Goal: Navigation & Orientation: Find specific page/section

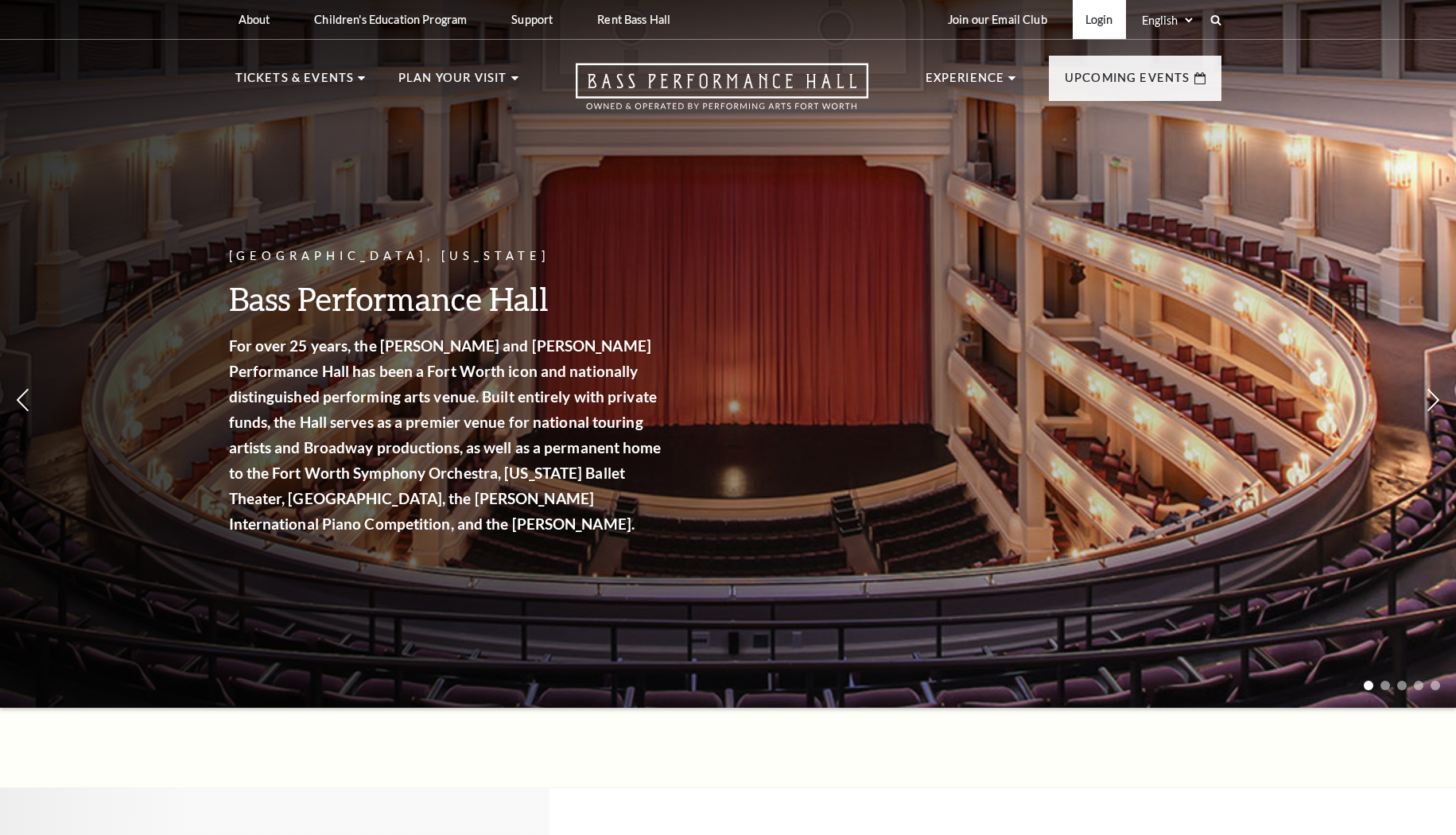
click at [1110, 21] on link "Login" at bounding box center [1100, 19] width 53 height 39
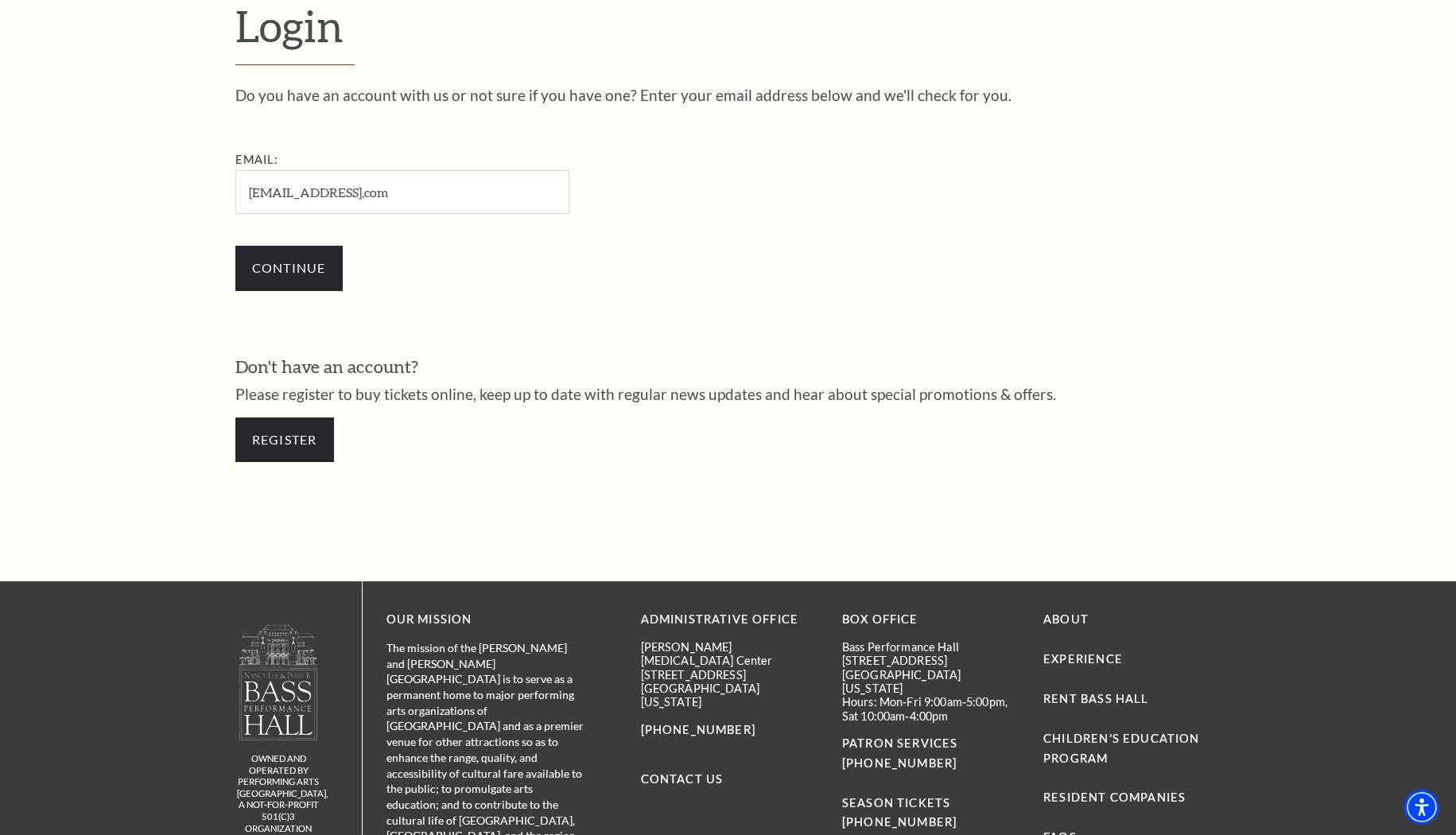
scroll to position [520, 0]
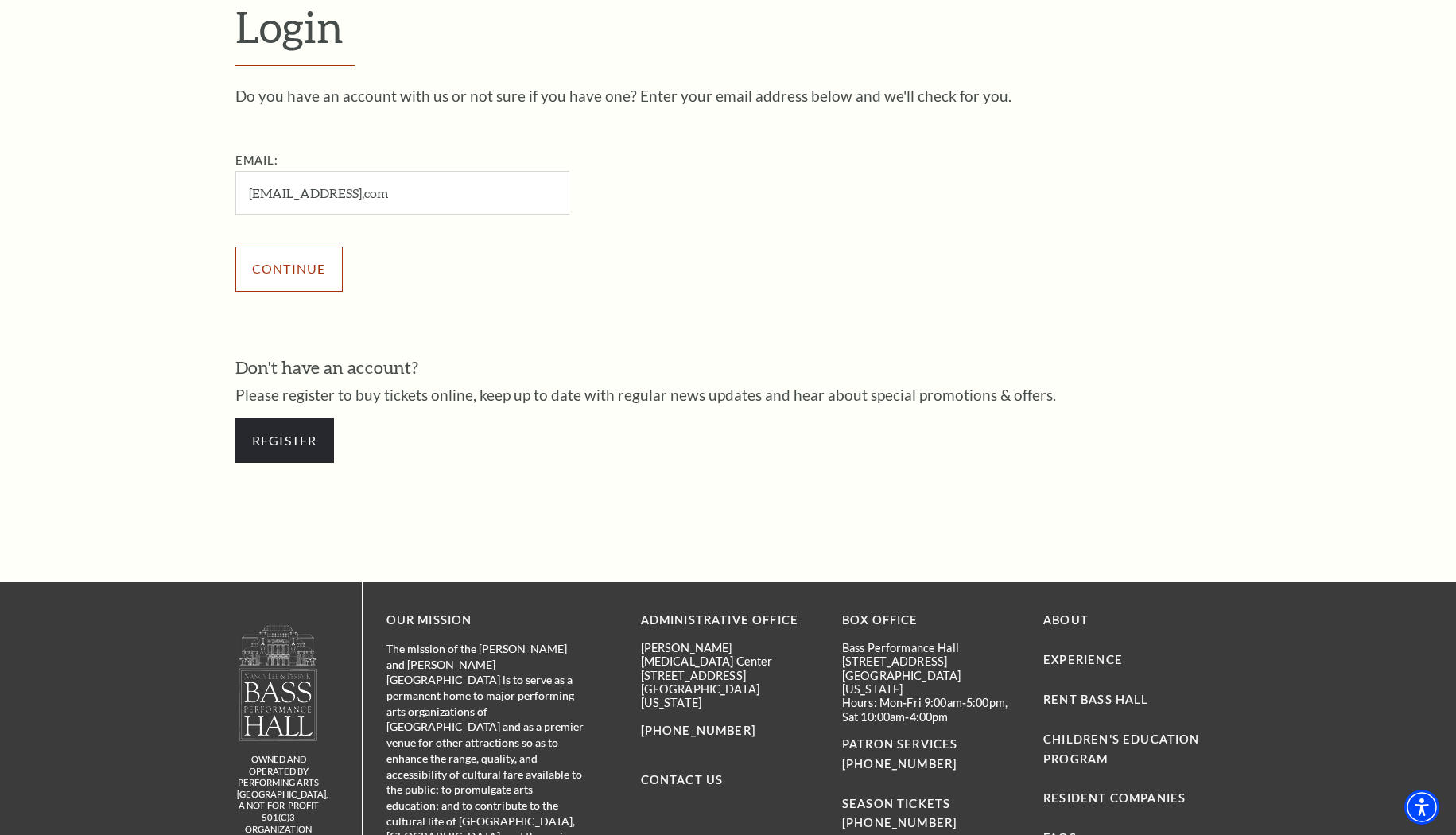
click at [279, 262] on div "Continue" at bounding box center [482, 269] width 493 height 76
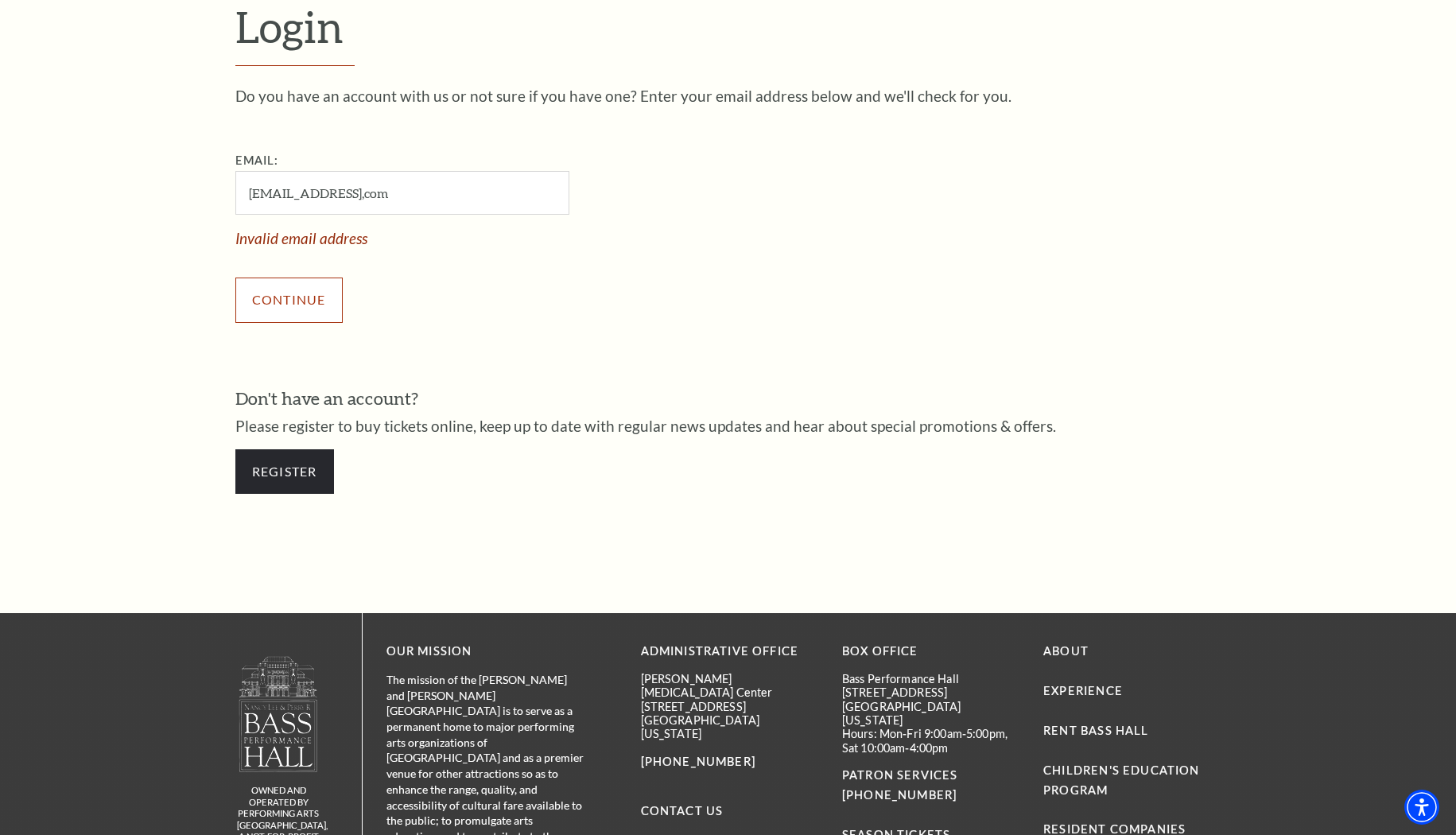
scroll to position [521, 0]
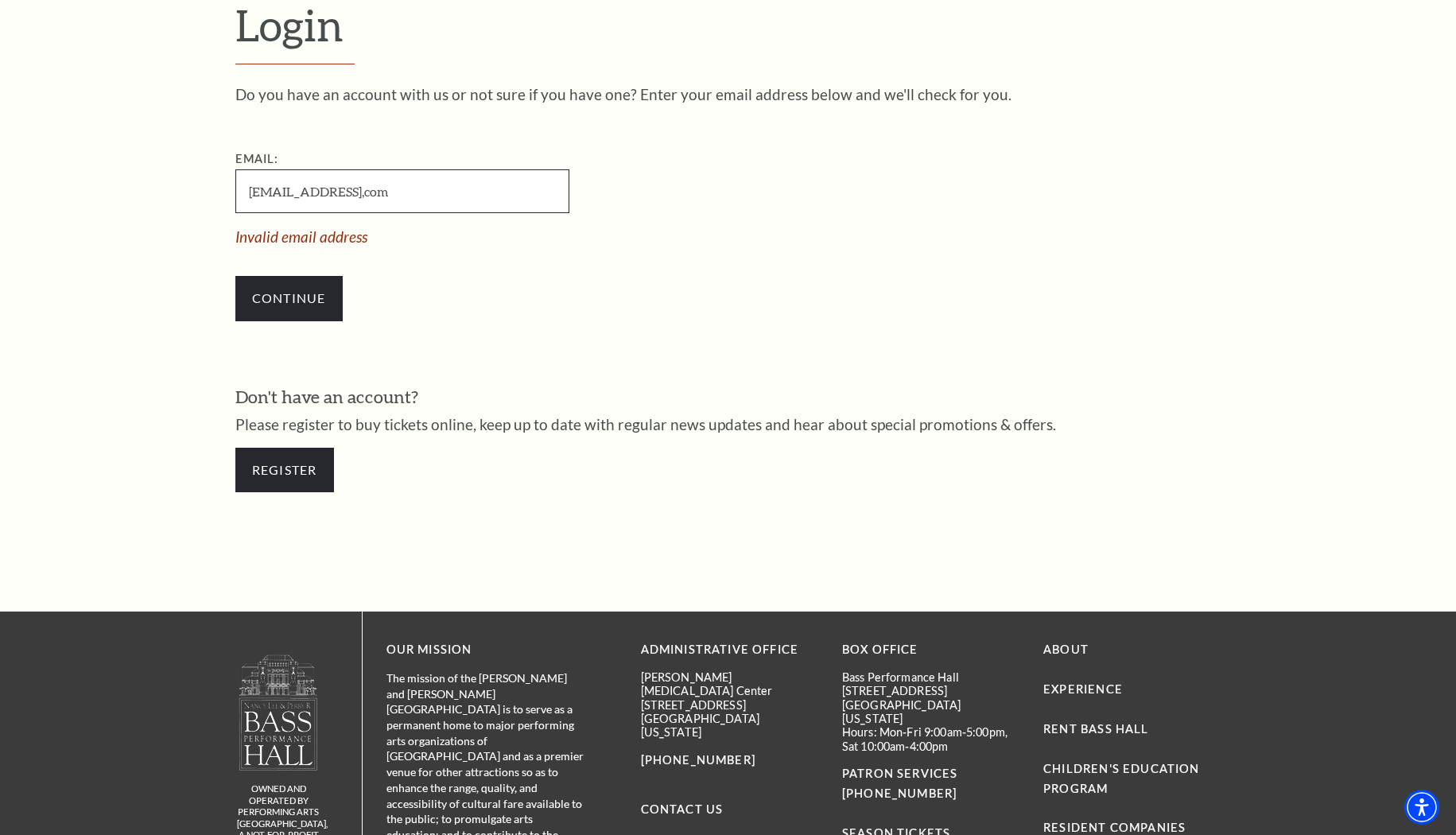
click at [385, 192] on input "joleneosborn47@gmail,com" at bounding box center [402, 191] width 334 height 44
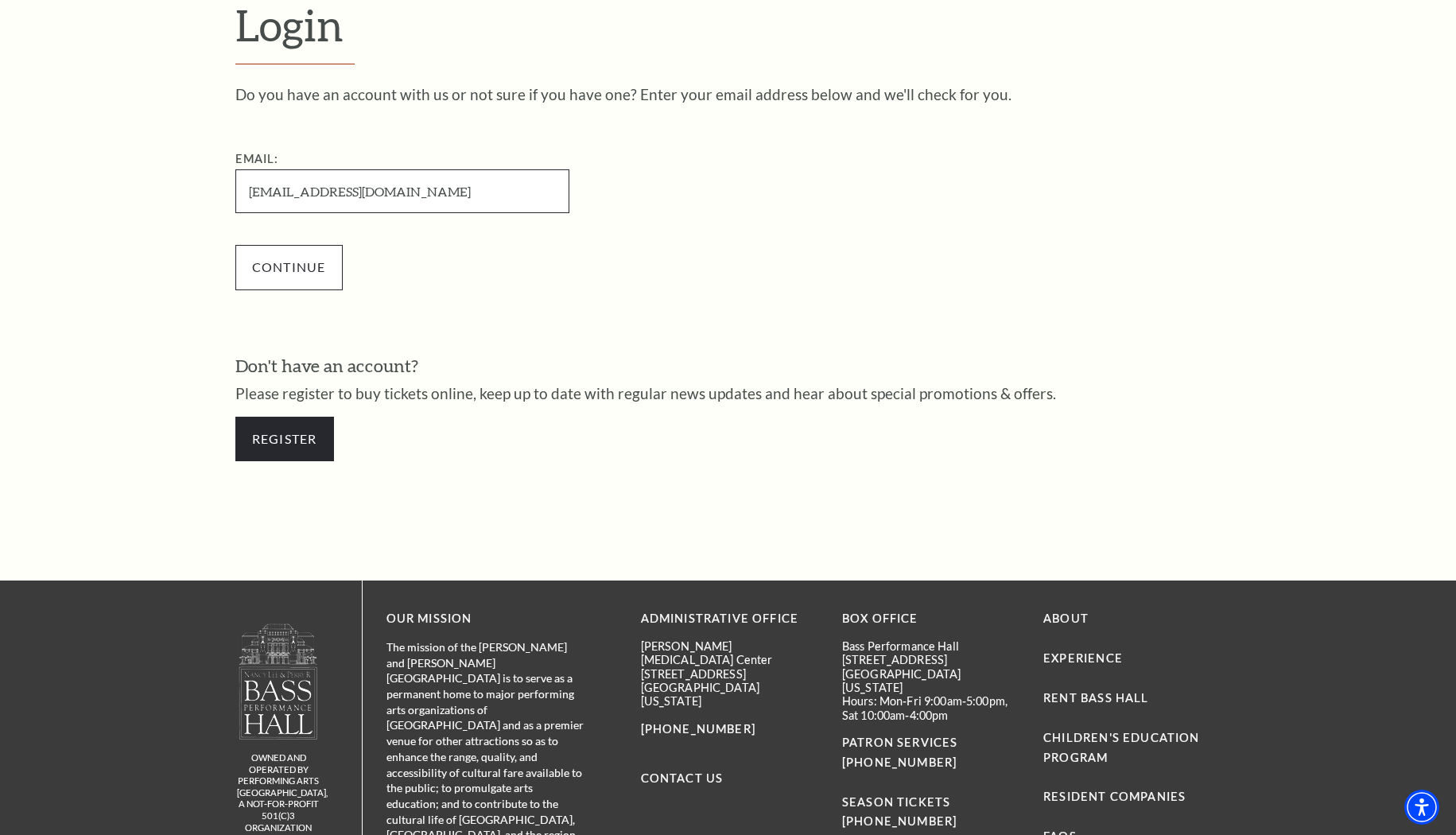
type input "joleneosborn47@gmail.com"
click at [291, 273] on input "Continue" at bounding box center [289, 267] width 107 height 45
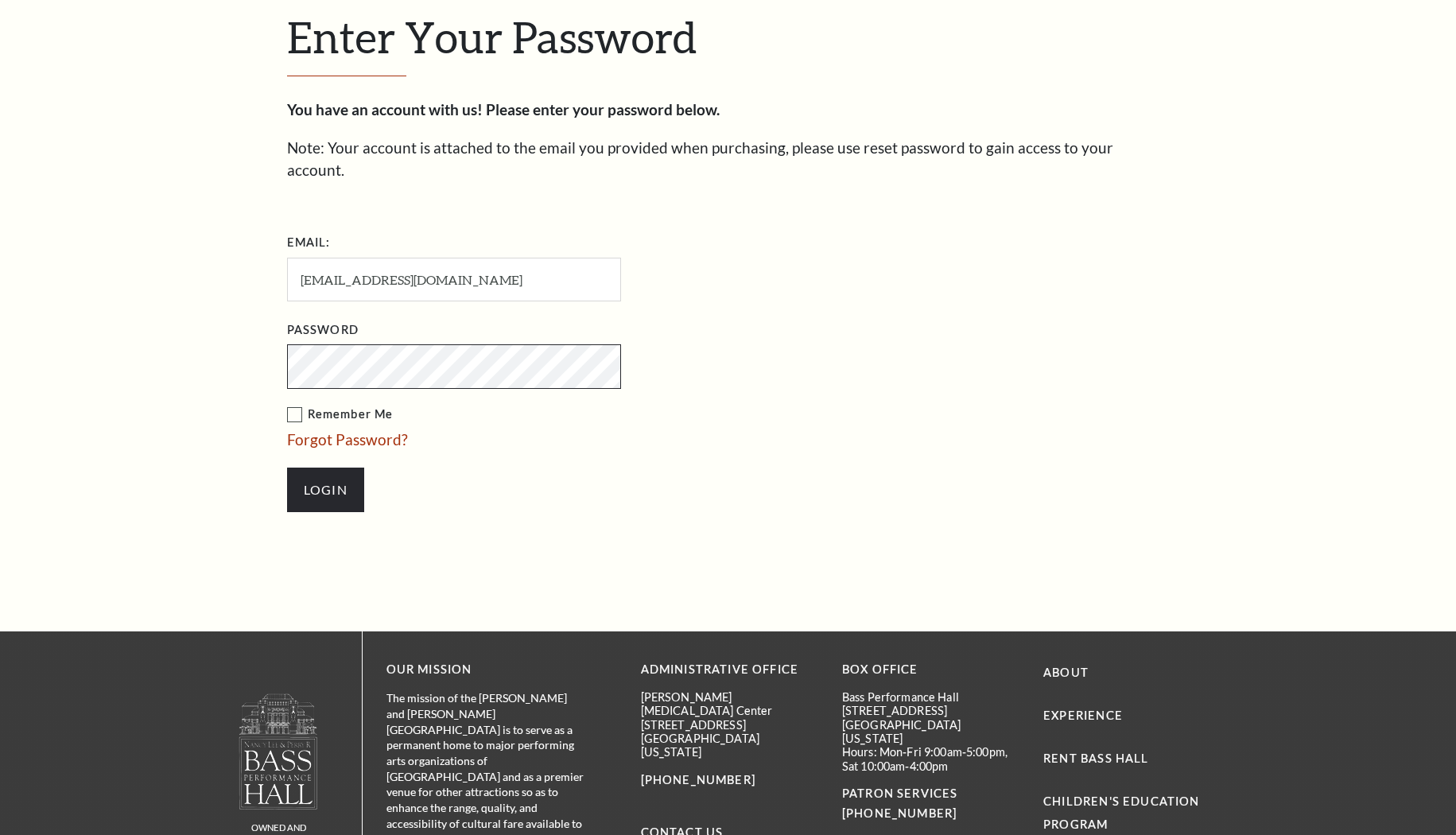
scroll to position [535, 0]
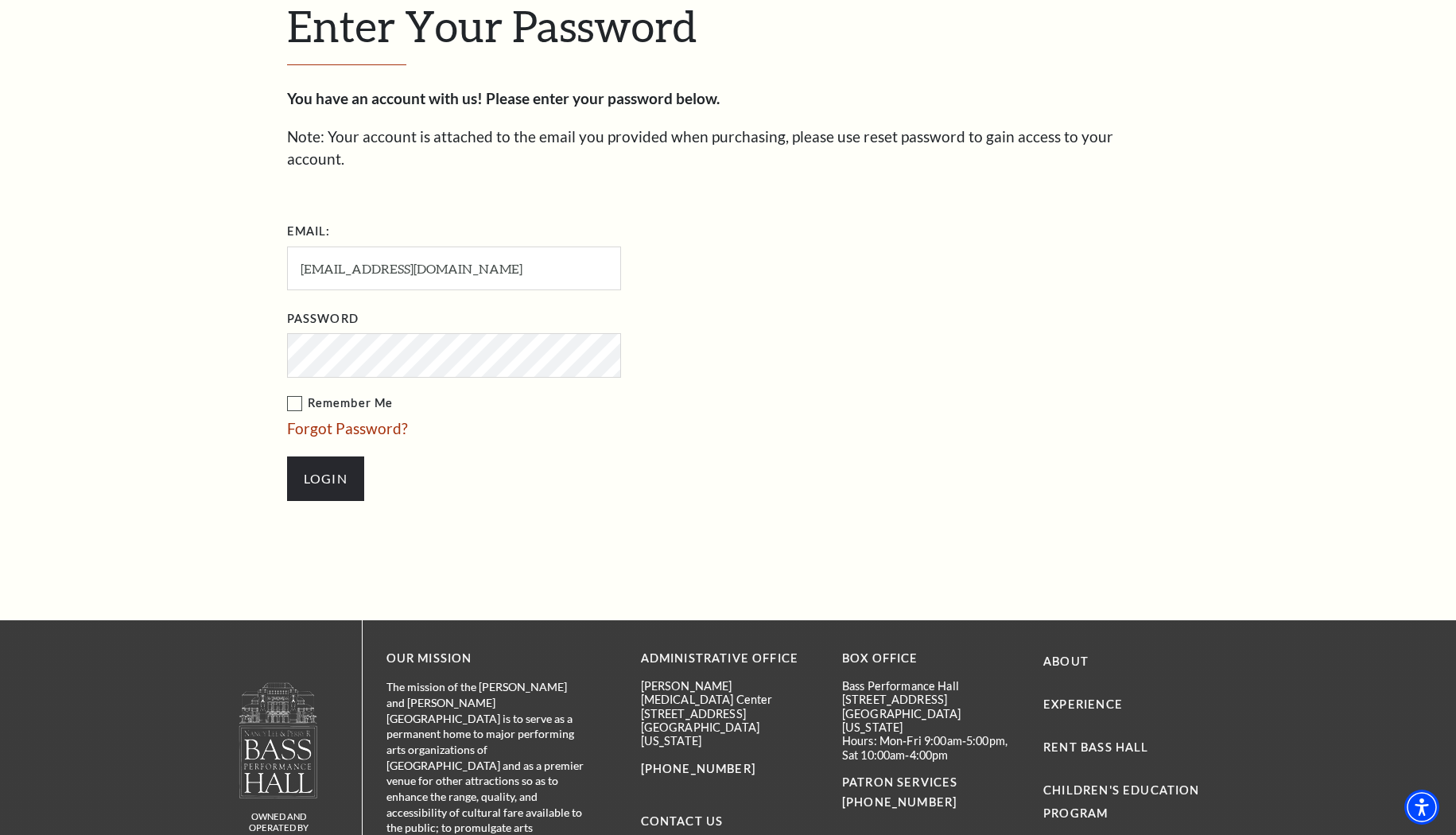
click at [293, 393] on label "Remember Me" at bounding box center [533, 403] width 493 height 20
click at [0, 0] on input "Remember Me" at bounding box center [0, 0] width 0 height 0
click at [322, 456] on input "Login" at bounding box center [326, 478] width 77 height 45
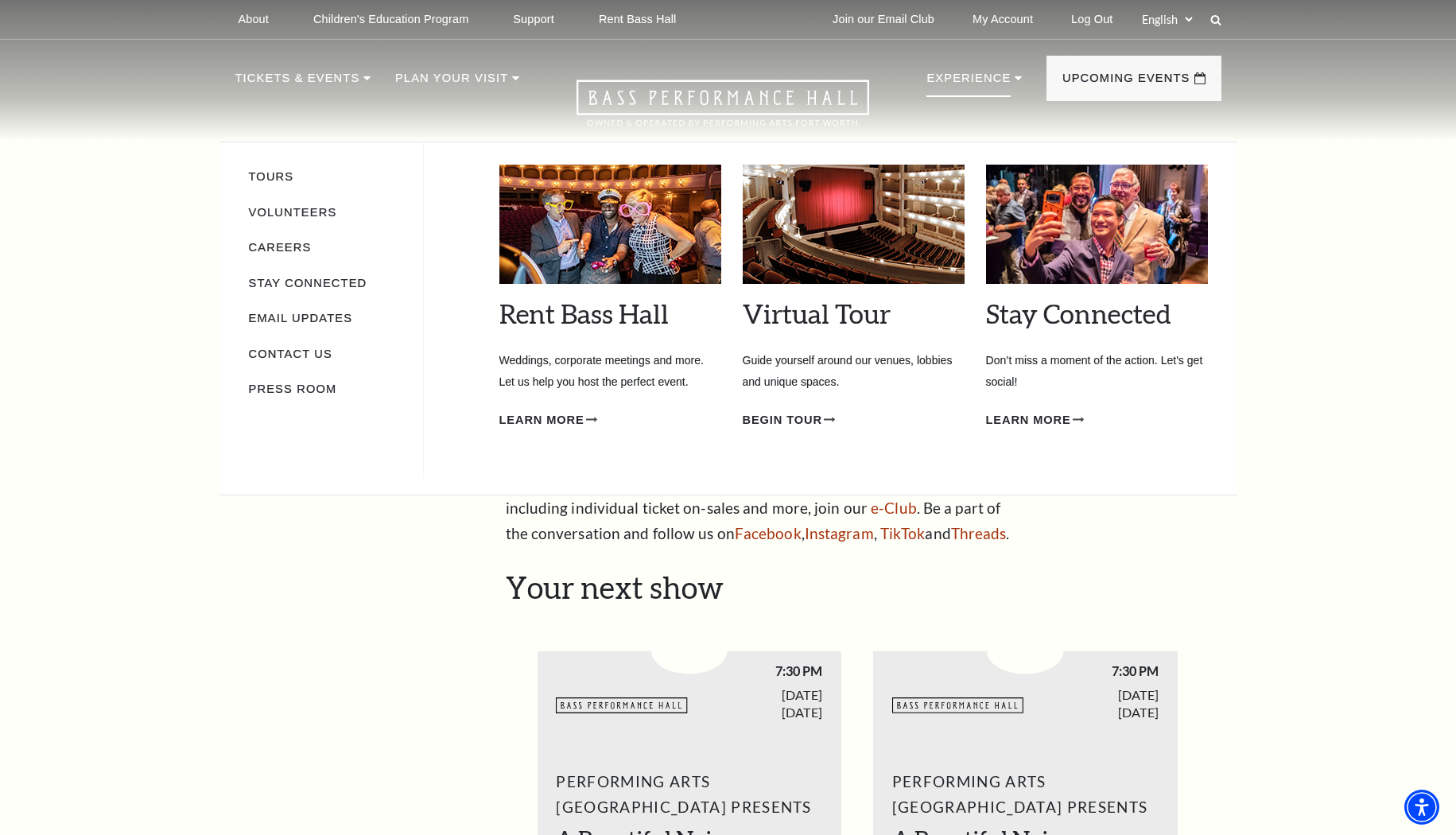
click at [342, 207] on li "Volunteers" at bounding box center [328, 211] width 158 height 23
click at [326, 215] on link "Volunteers" at bounding box center [293, 212] width 88 height 13
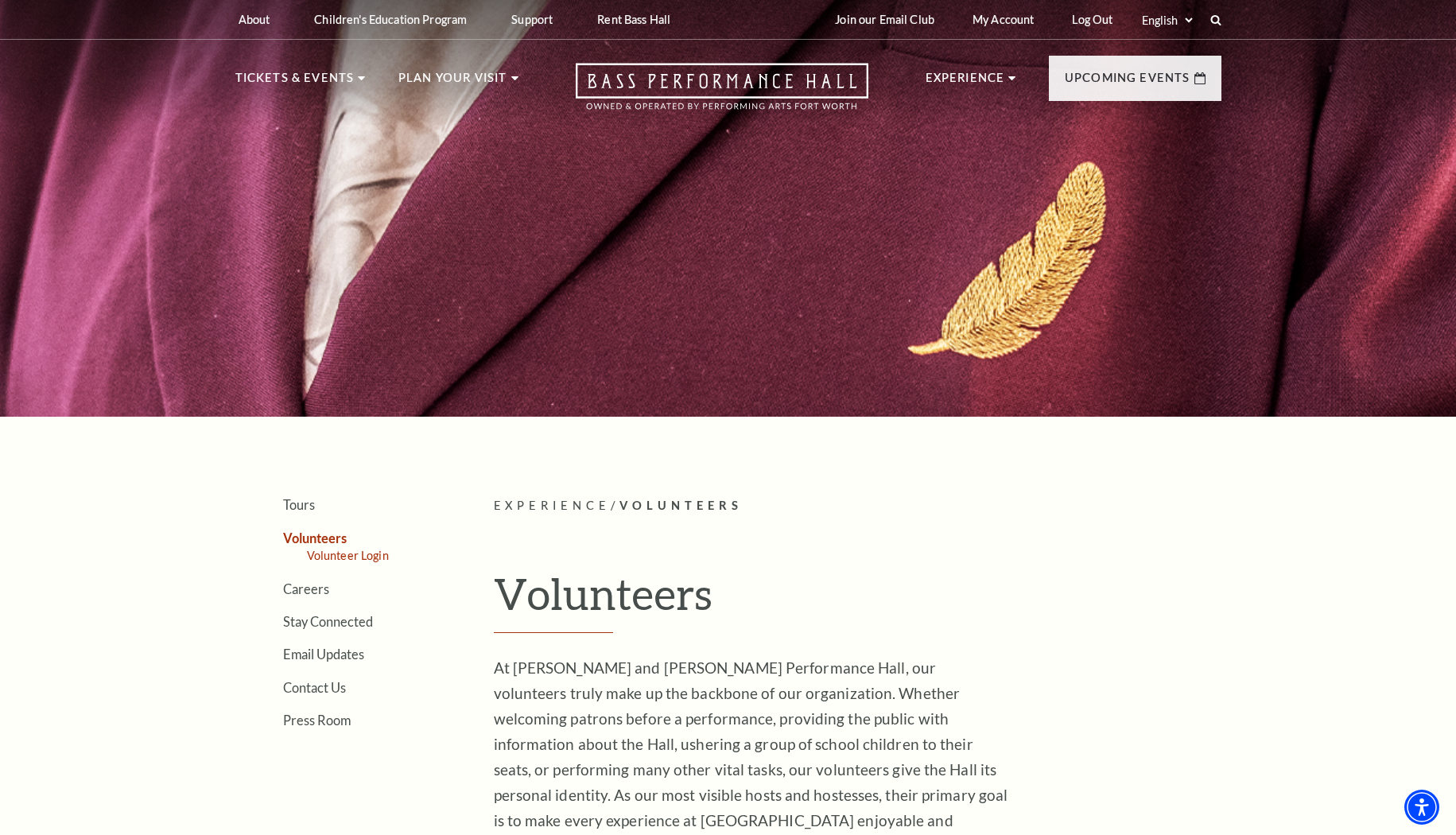
click at [346, 558] on link "Volunteer Login" at bounding box center [347, 556] width 82 height 14
